Goal: Task Accomplishment & Management: Use online tool/utility

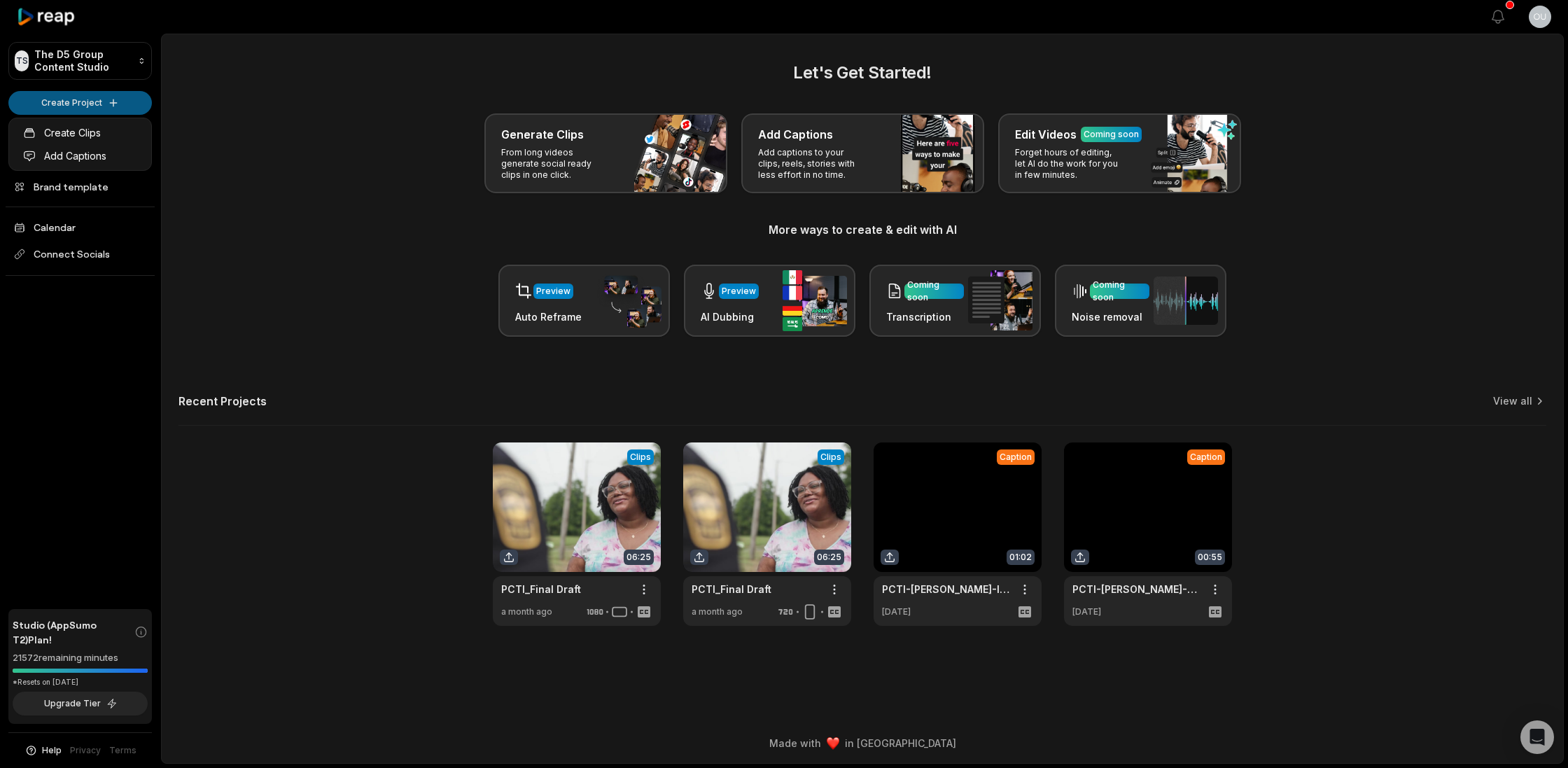
click at [98, 104] on html "TS The D5 Group Content Studio Create Project Home Projects Brand template Cale…" at bounding box center [784, 384] width 1568 height 768
click at [92, 105] on html "TS The D5 Group Content Studio Create Project Home Projects Brand template Cale…" at bounding box center [784, 384] width 1568 height 768
click at [115, 104] on html "TS The D5 Group Content Studio Create Project Home Projects Brand template Cale…" at bounding box center [784, 384] width 1568 height 768
click at [86, 156] on link "Add Captions" at bounding box center [80, 156] width 137 height 23
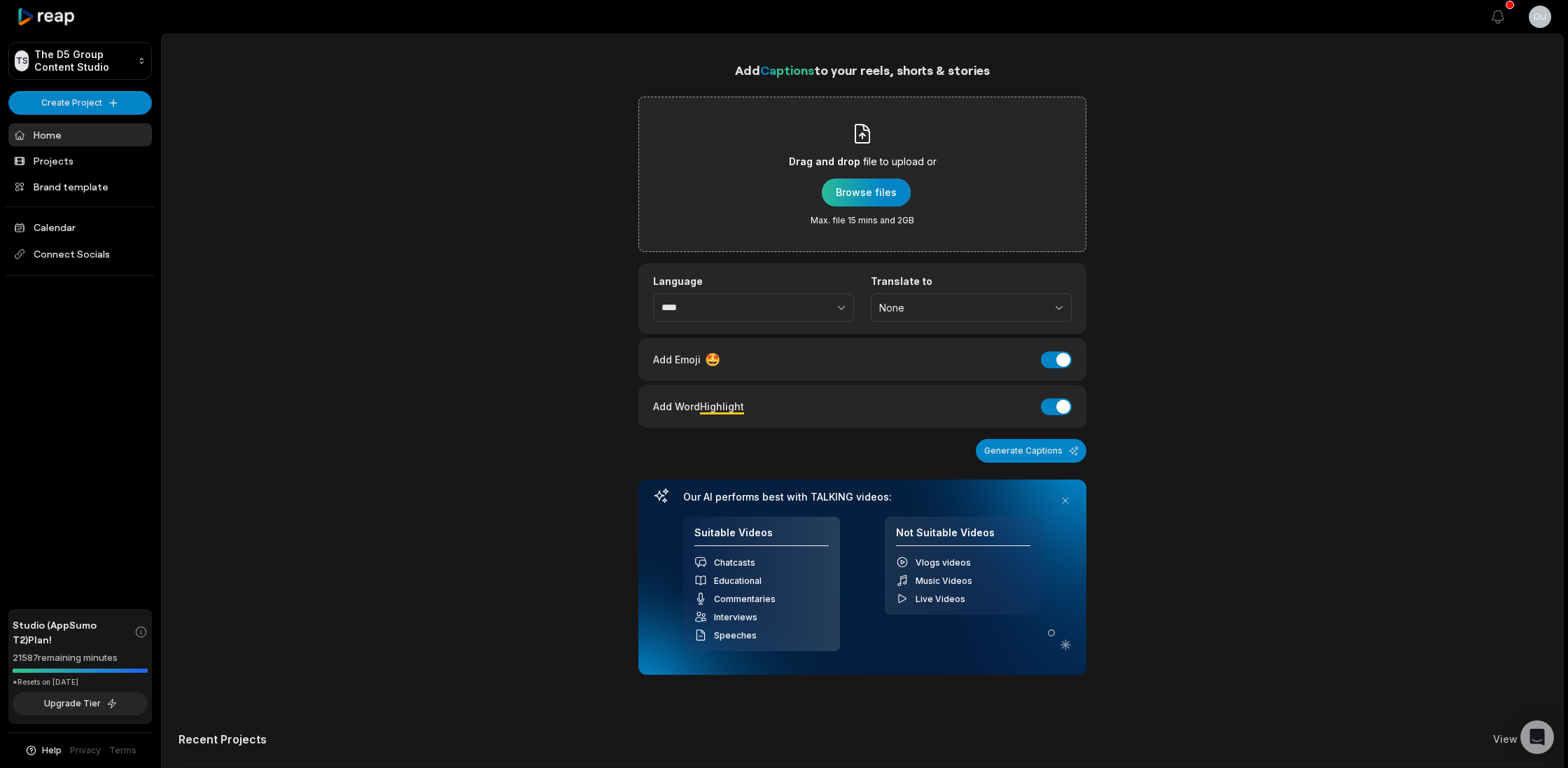
click at [875, 192] on div "button" at bounding box center [866, 192] width 89 height 28
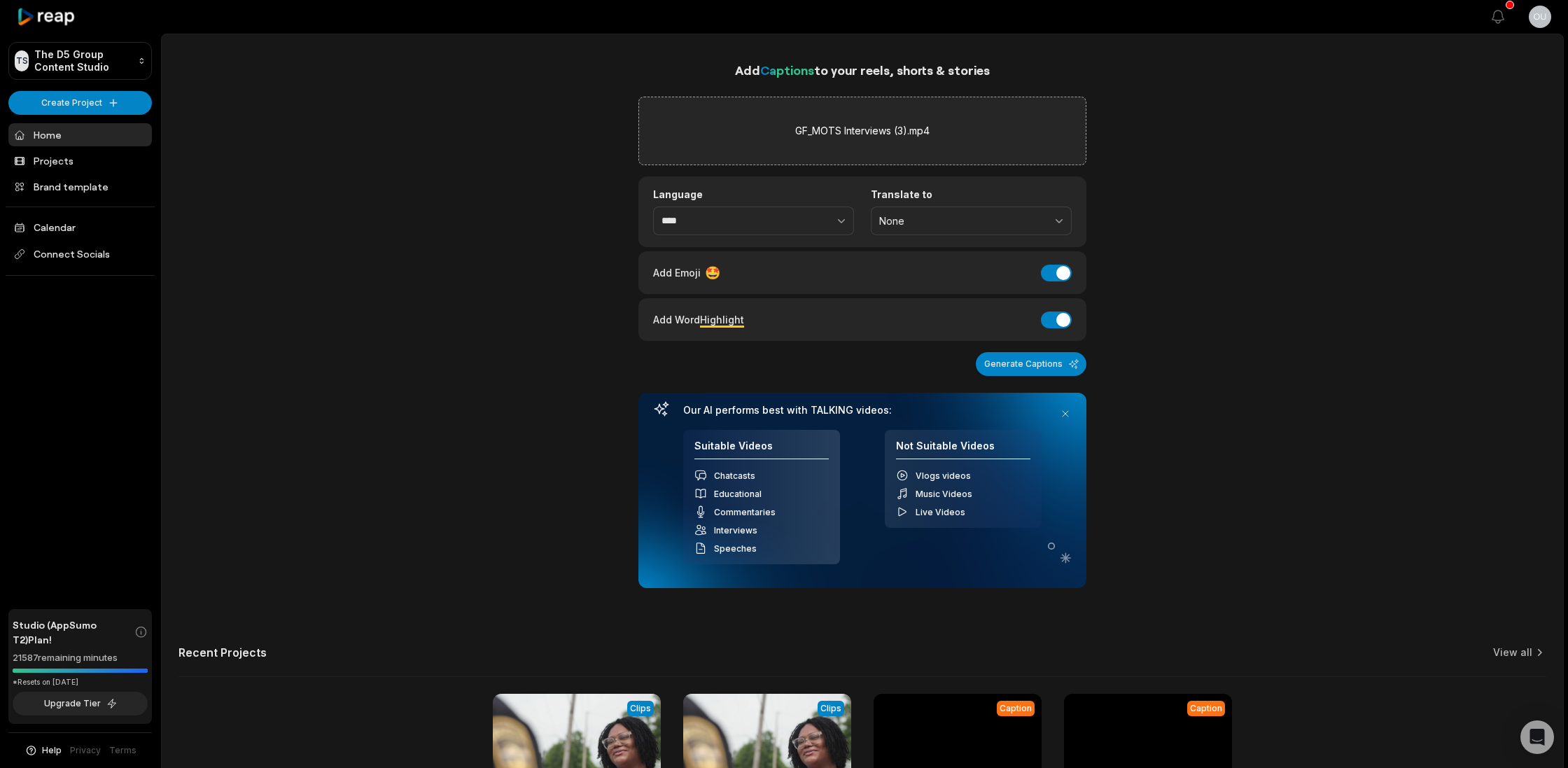
click at [1059, 221] on button "None" at bounding box center [971, 221] width 201 height 29
click at [1062, 222] on button "None" at bounding box center [971, 221] width 201 height 29
click at [1061, 274] on button "Add Emoji" at bounding box center [1056, 273] width 31 height 17
click at [1041, 365] on button "Generate Captions" at bounding box center [1031, 364] width 110 height 24
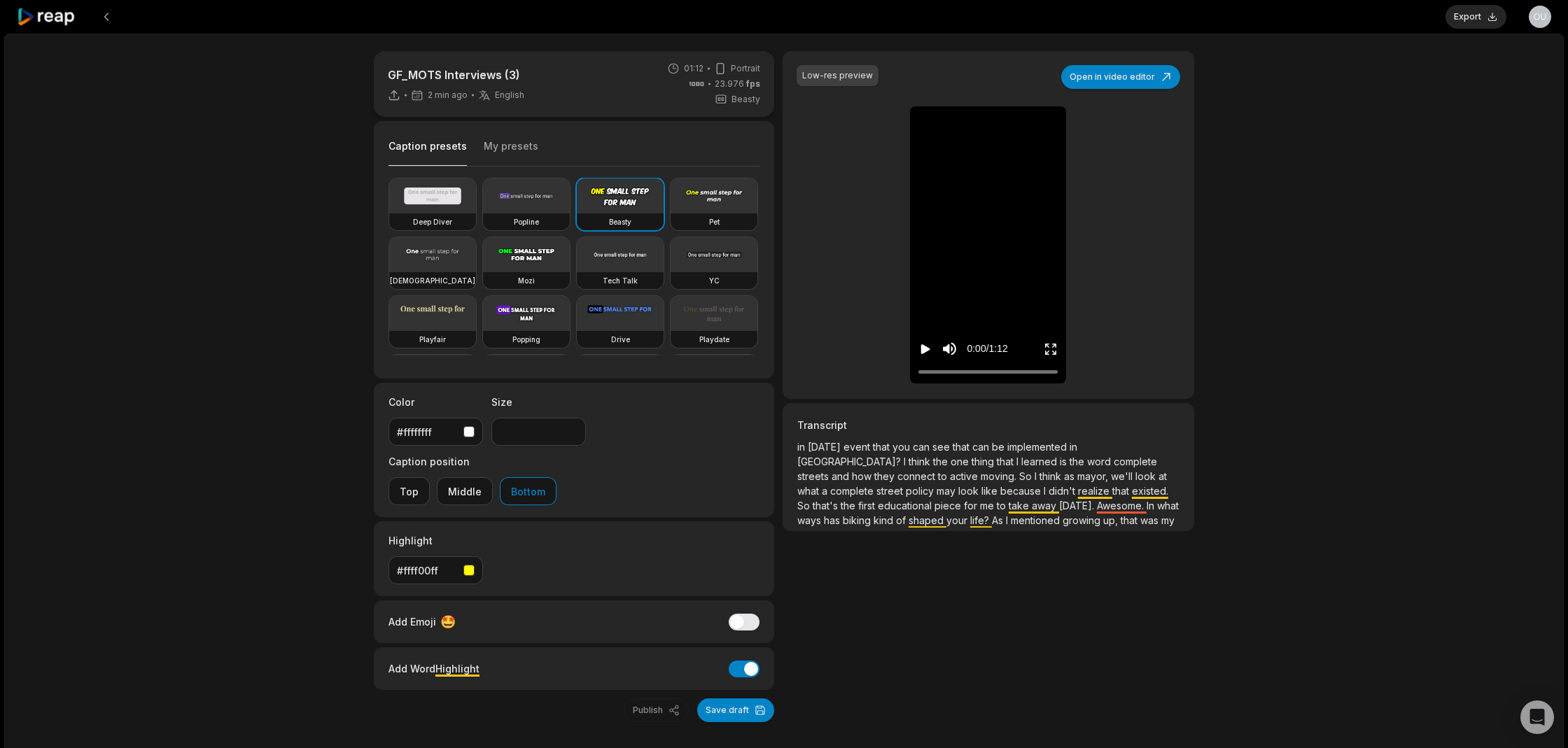
click at [926, 349] on icon "Play video" at bounding box center [926, 348] width 9 height 10
click at [1133, 81] on button "Open in video editor" at bounding box center [1120, 77] width 119 height 24
